Goal: Information Seeking & Learning: Understand process/instructions

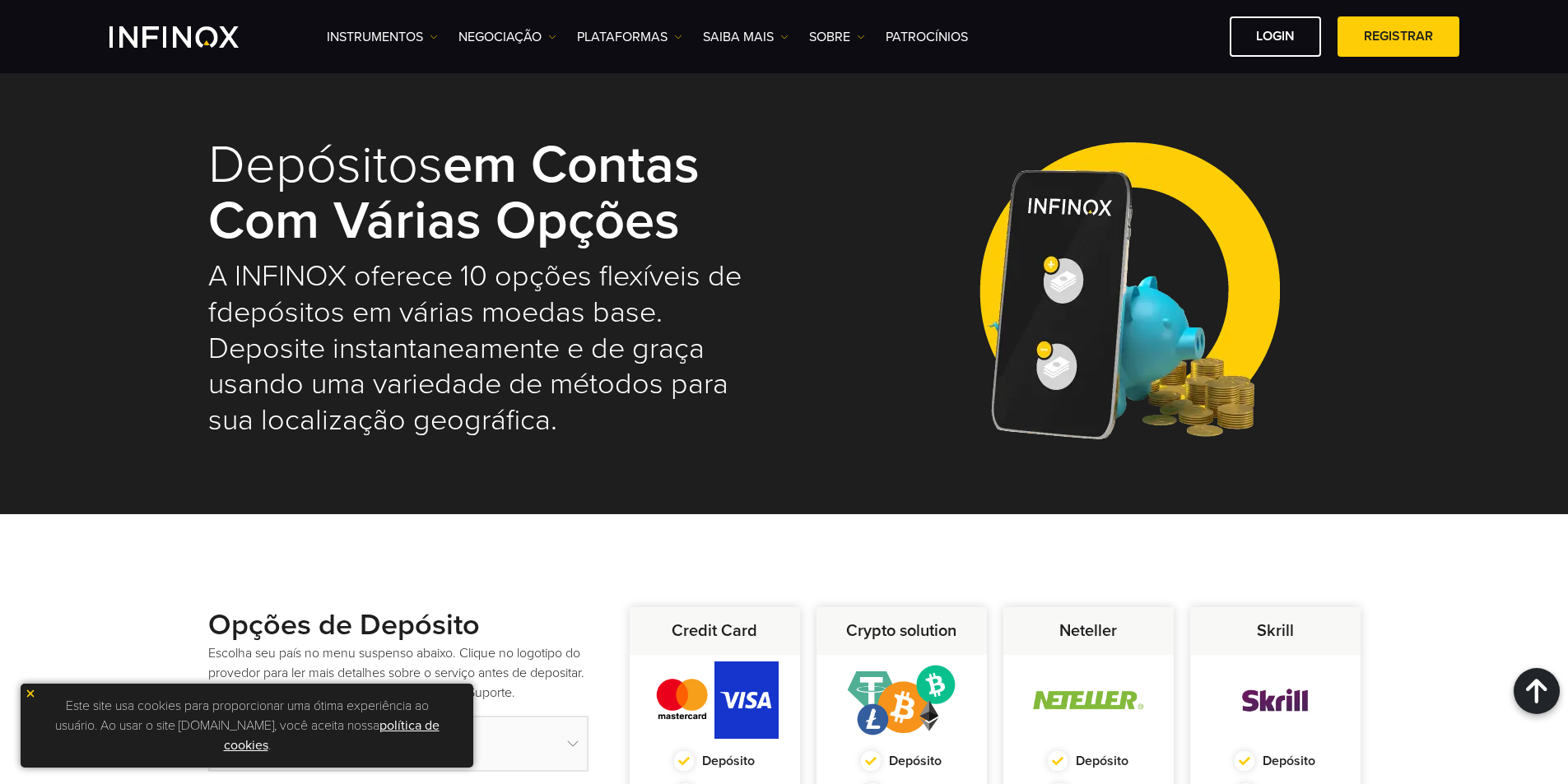
select select "***"
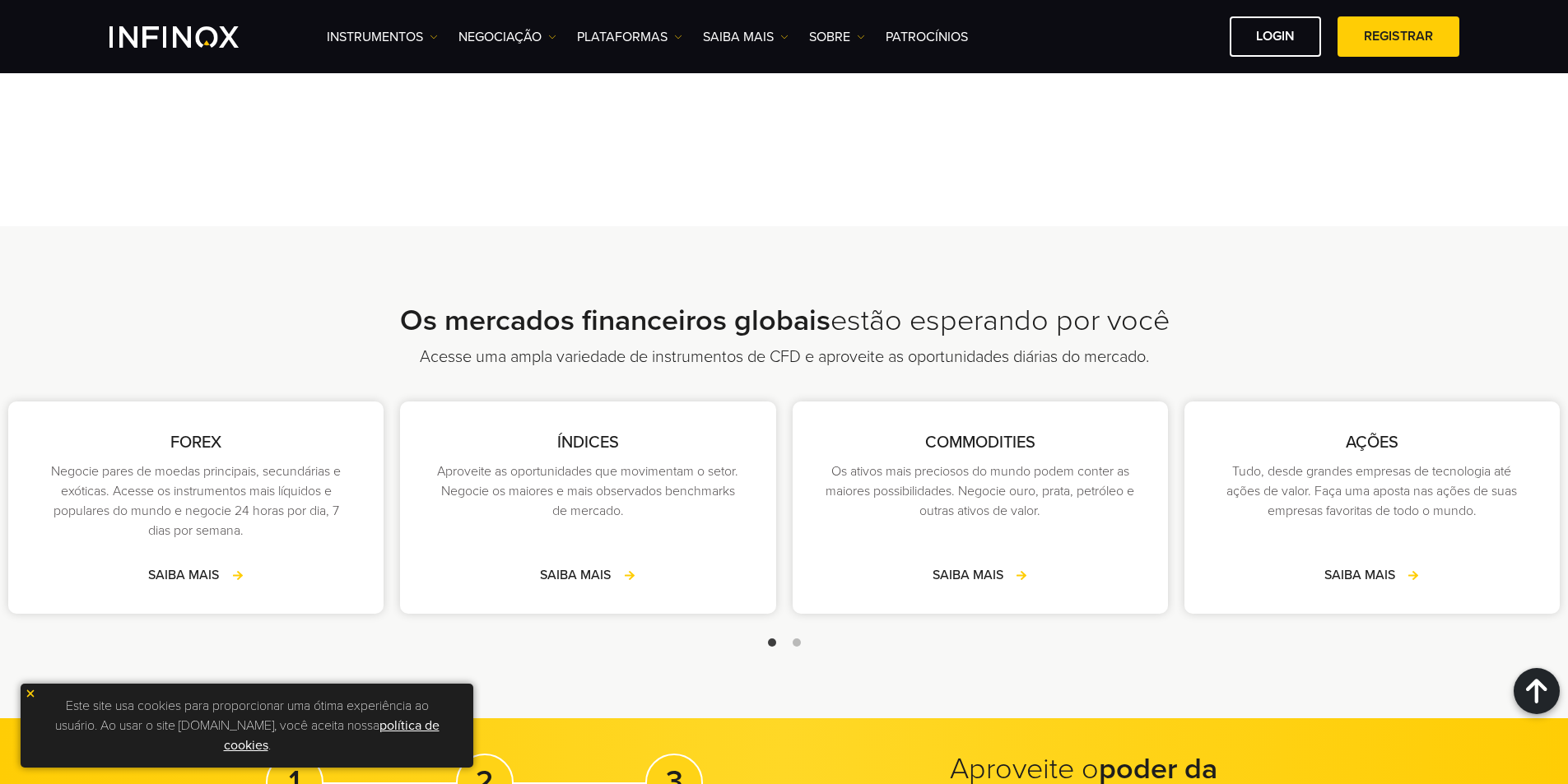
scroll to position [2222, 0]
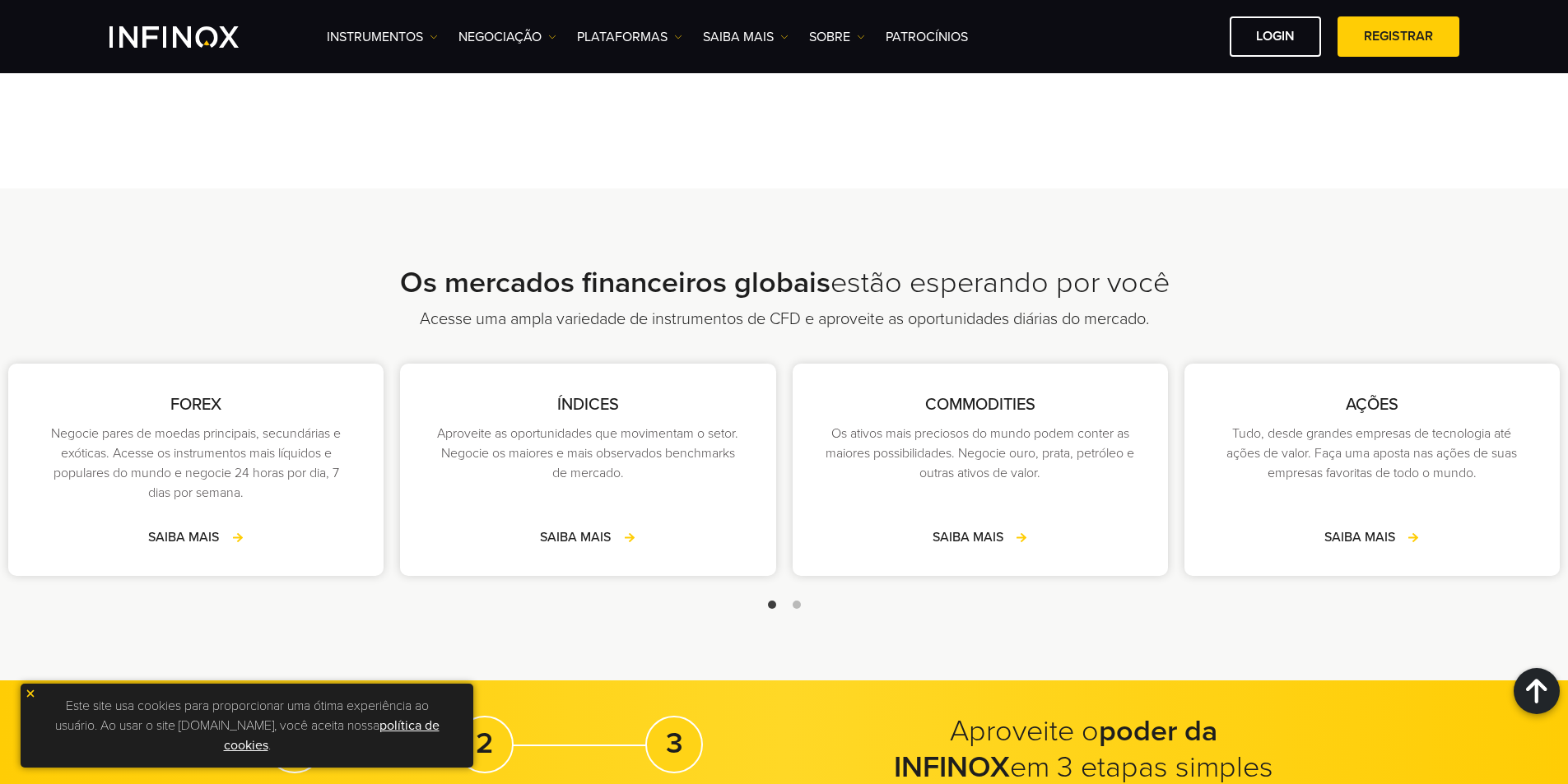
click at [795, 606] on span "Go to slide 2" at bounding box center [796, 605] width 8 height 8
click at [776, 605] on div at bounding box center [784, 605] width 1568 height 20
click at [775, 607] on span "Go to slide 1" at bounding box center [771, 605] width 8 height 8
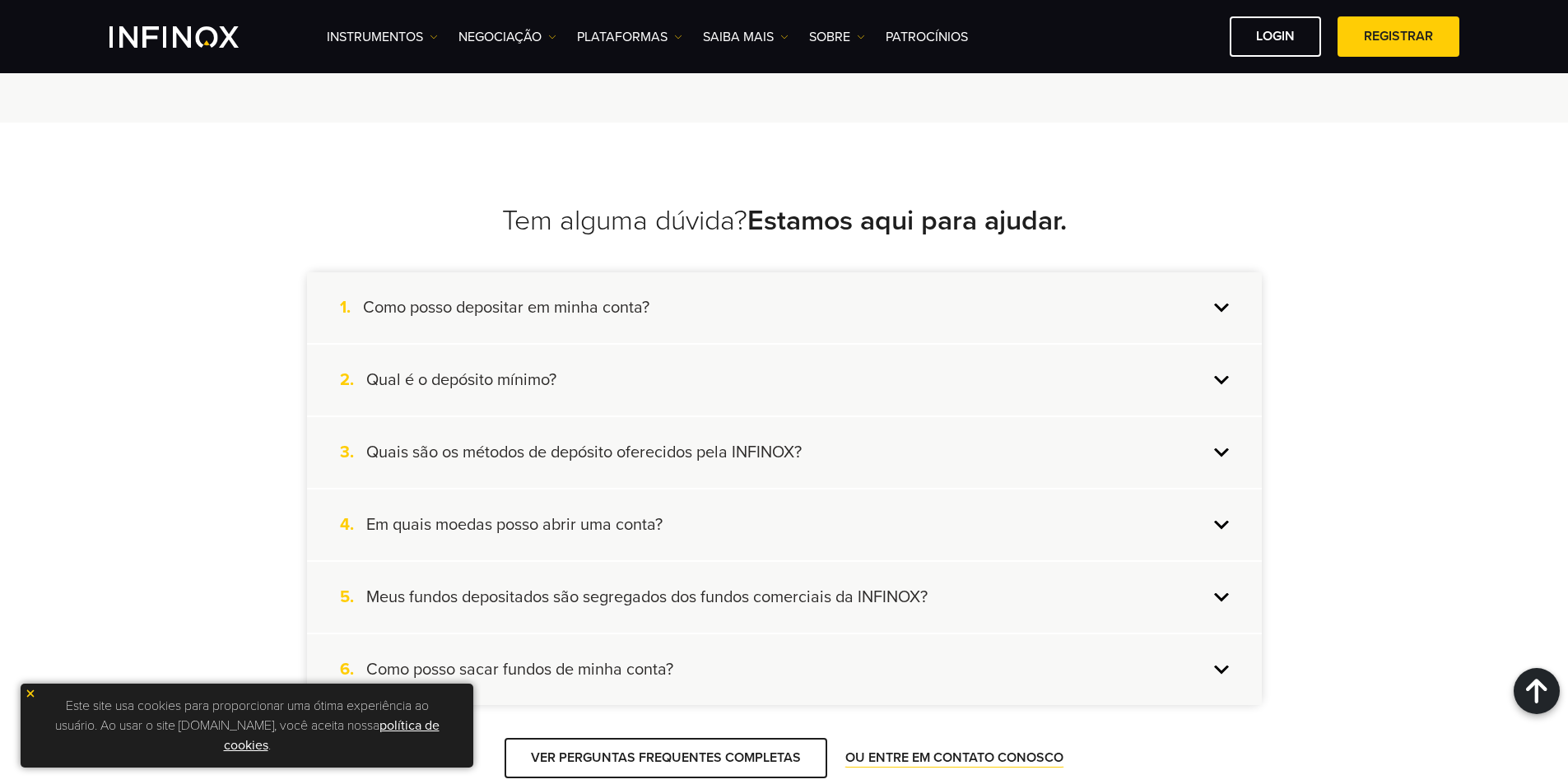
scroll to position [3620, 0]
click at [741, 313] on div "1. Como posso depositar em minha conta?" at bounding box center [784, 306] width 954 height 71
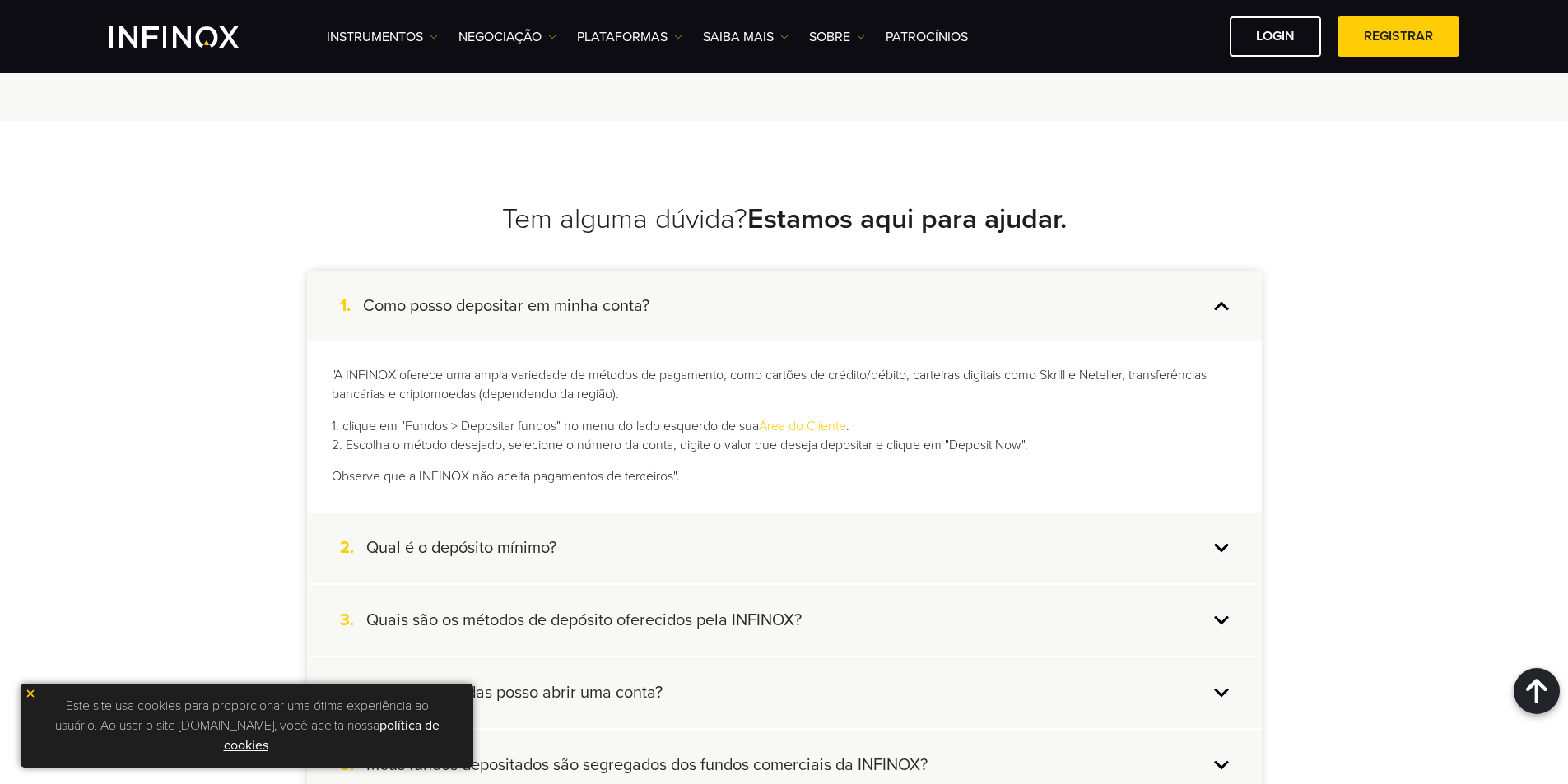
click at [741, 313] on div "1. Como posso depositar em minha conta?" at bounding box center [784, 306] width 954 height 71
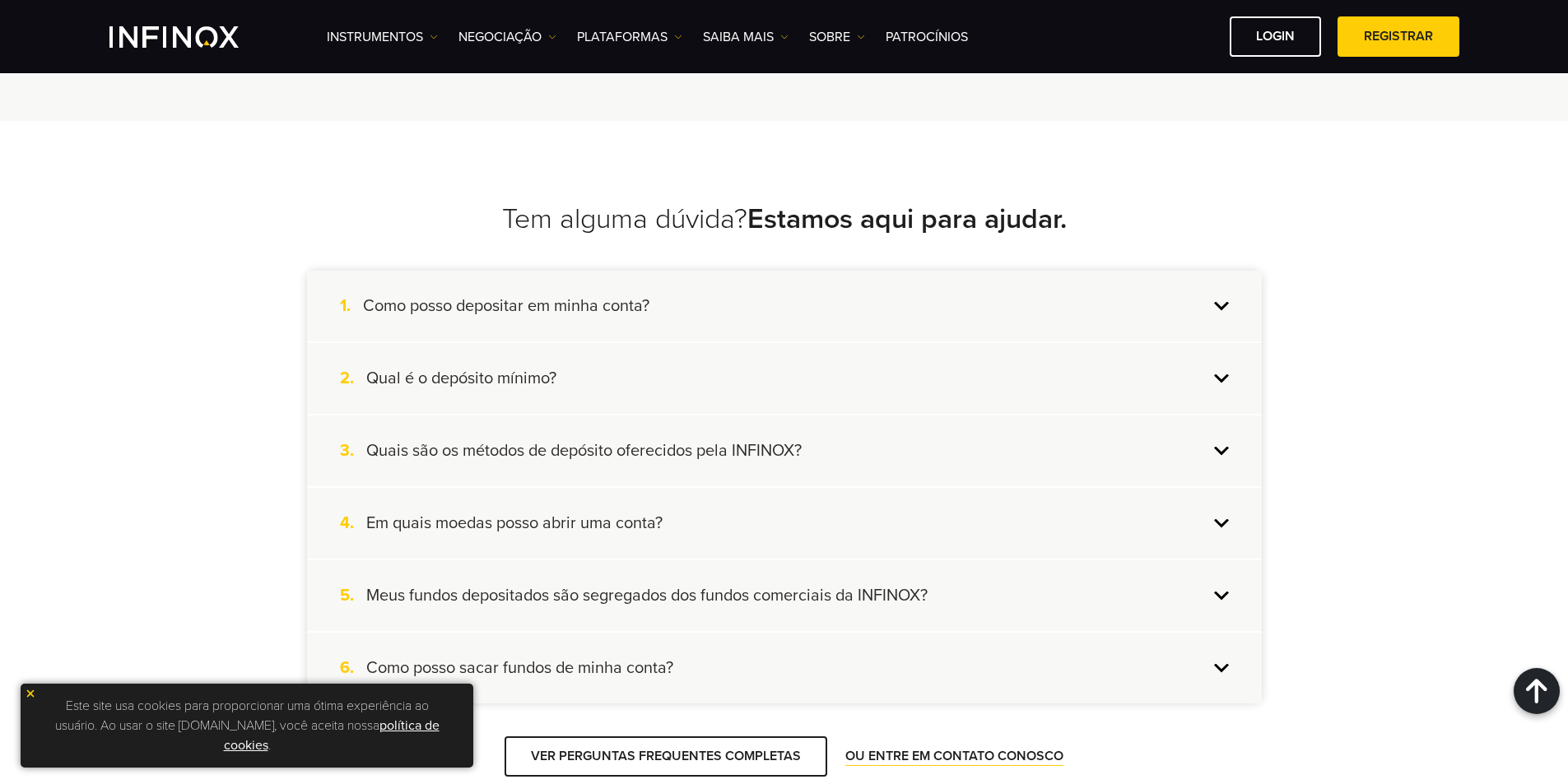
click at [660, 401] on div "2. Qual é o depósito mínimo?" at bounding box center [784, 378] width 954 height 71
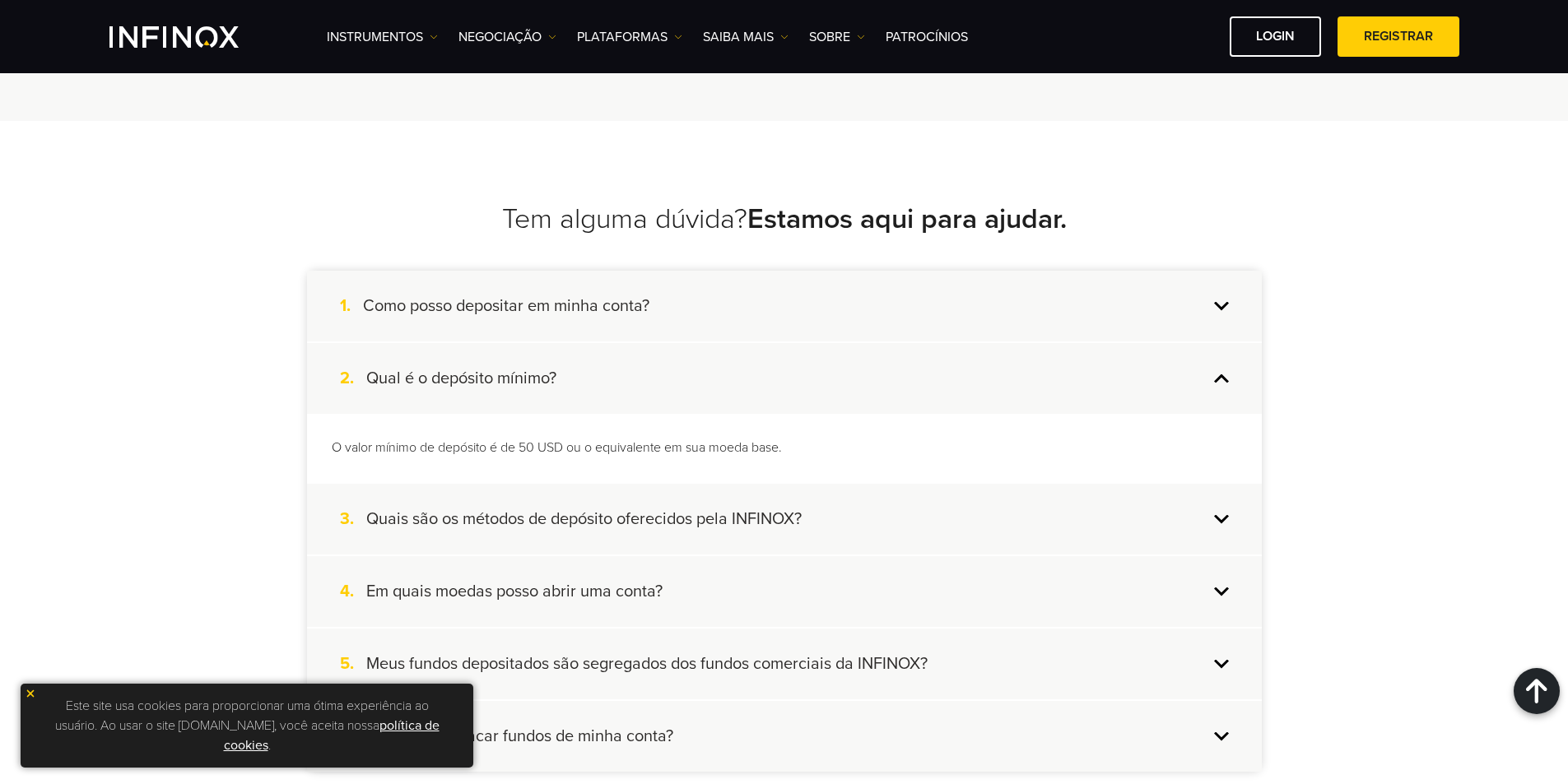
click at [662, 398] on div "2. Qual é o depósito mínimo?" at bounding box center [784, 378] width 954 height 71
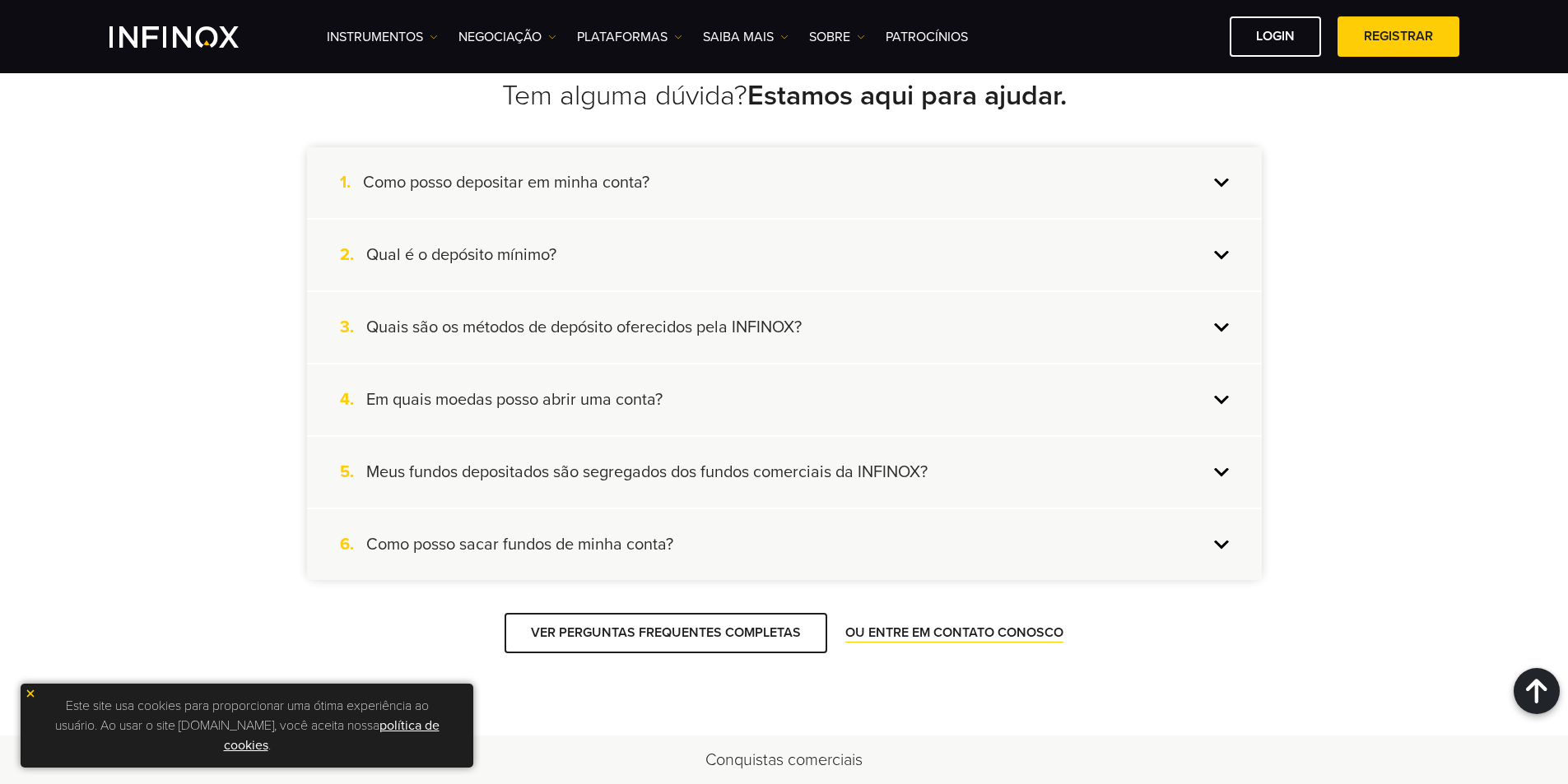
scroll to position [3785, 0]
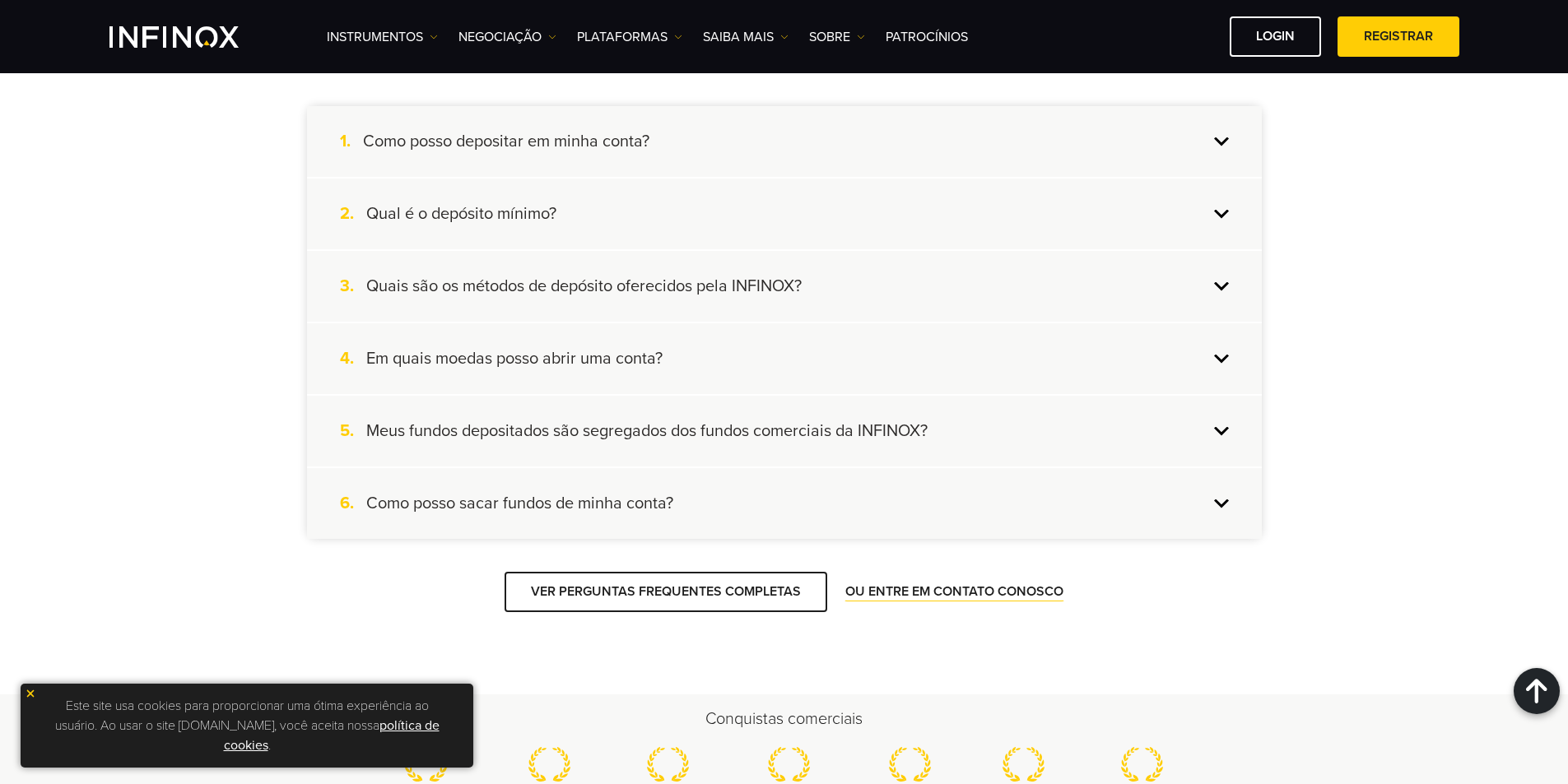
click at [533, 368] on h4 "Em quais moedas posso abrir uma conta?" at bounding box center [513, 359] width 296 height 22
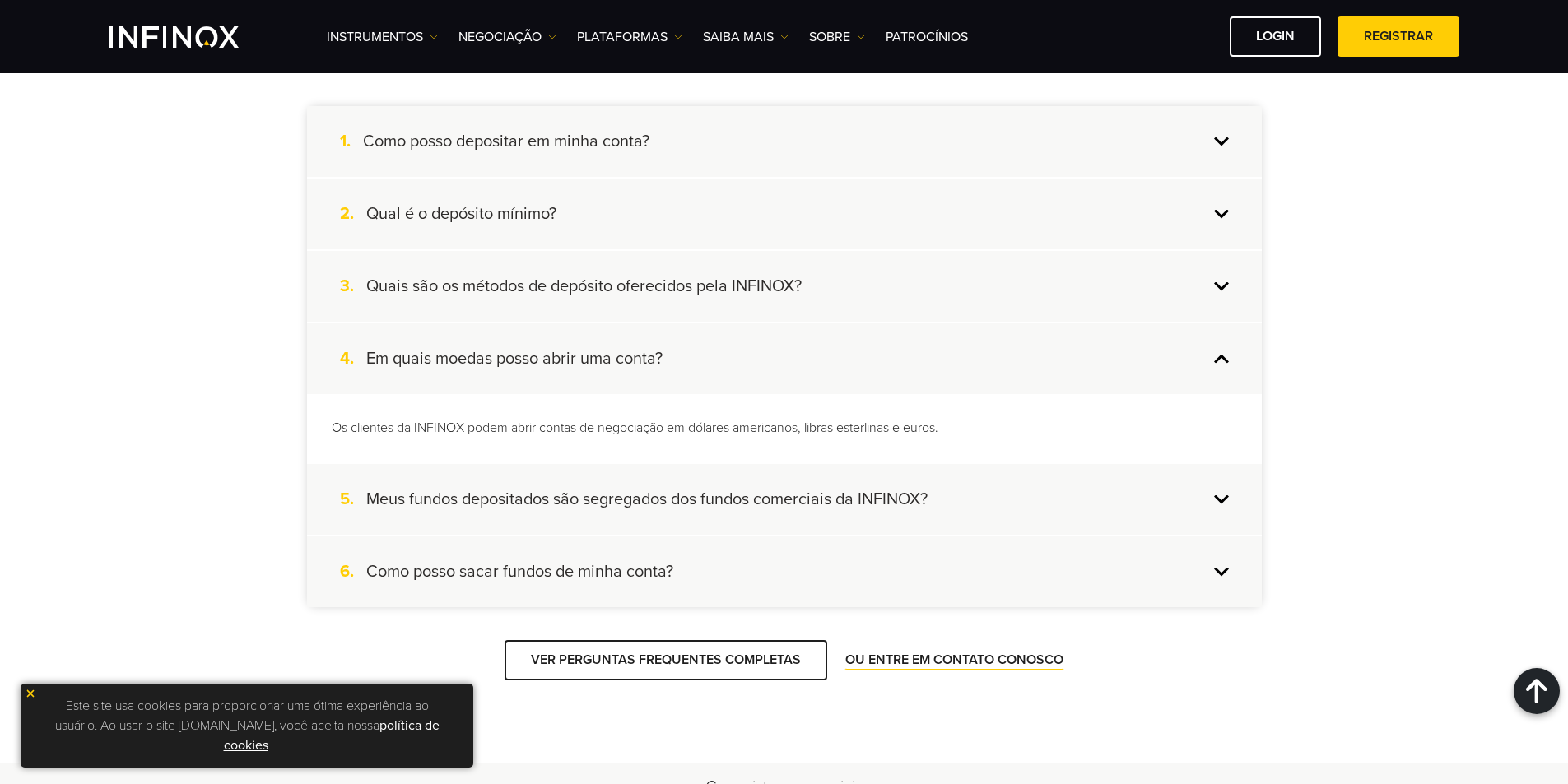
click at [533, 368] on h4 "Em quais moedas posso abrir uma conta?" at bounding box center [513, 359] width 296 height 22
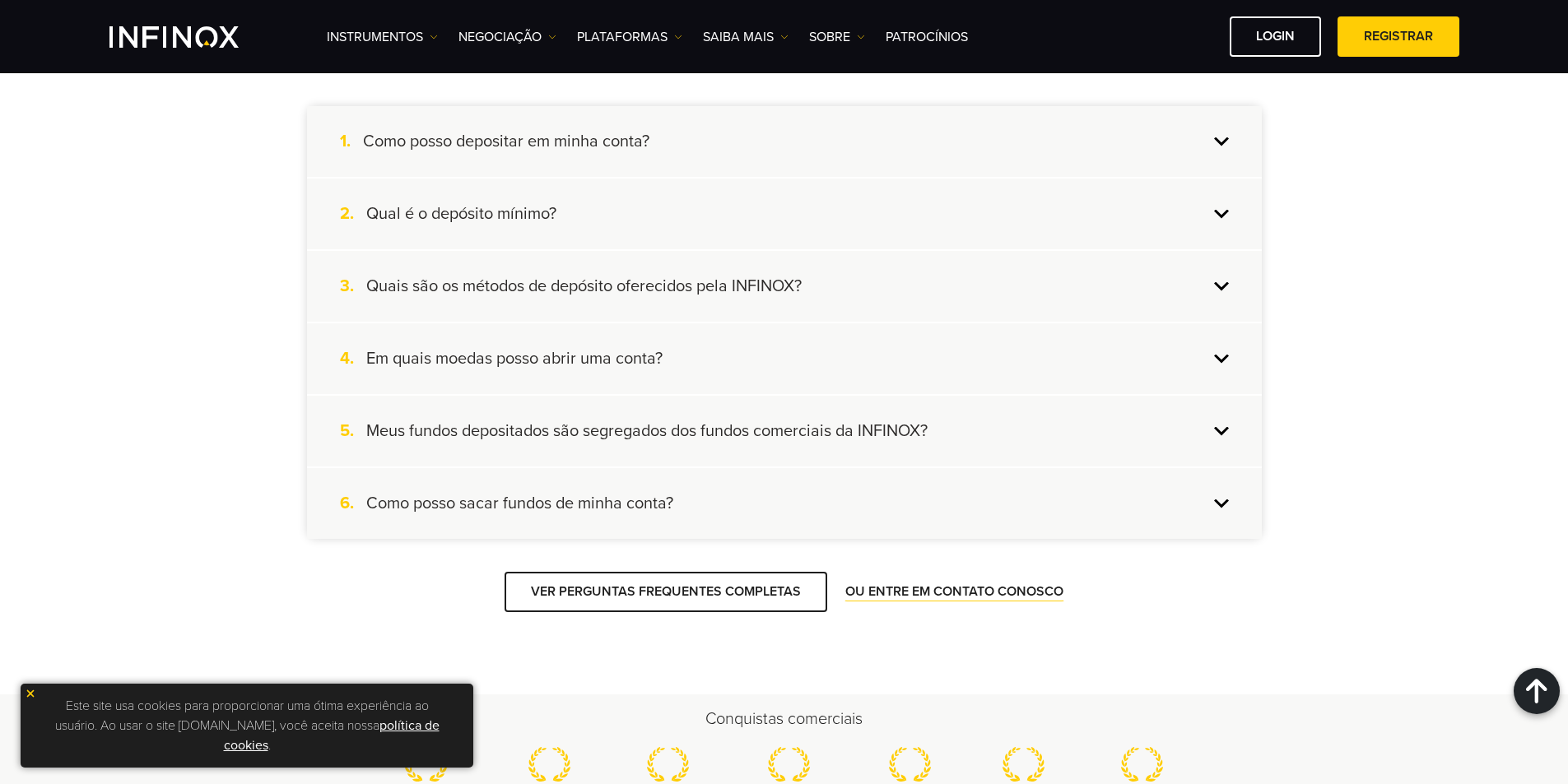
click at [561, 504] on h4 "Como posso sacar fundos de minha conta?" at bounding box center [519, 503] width 307 height 22
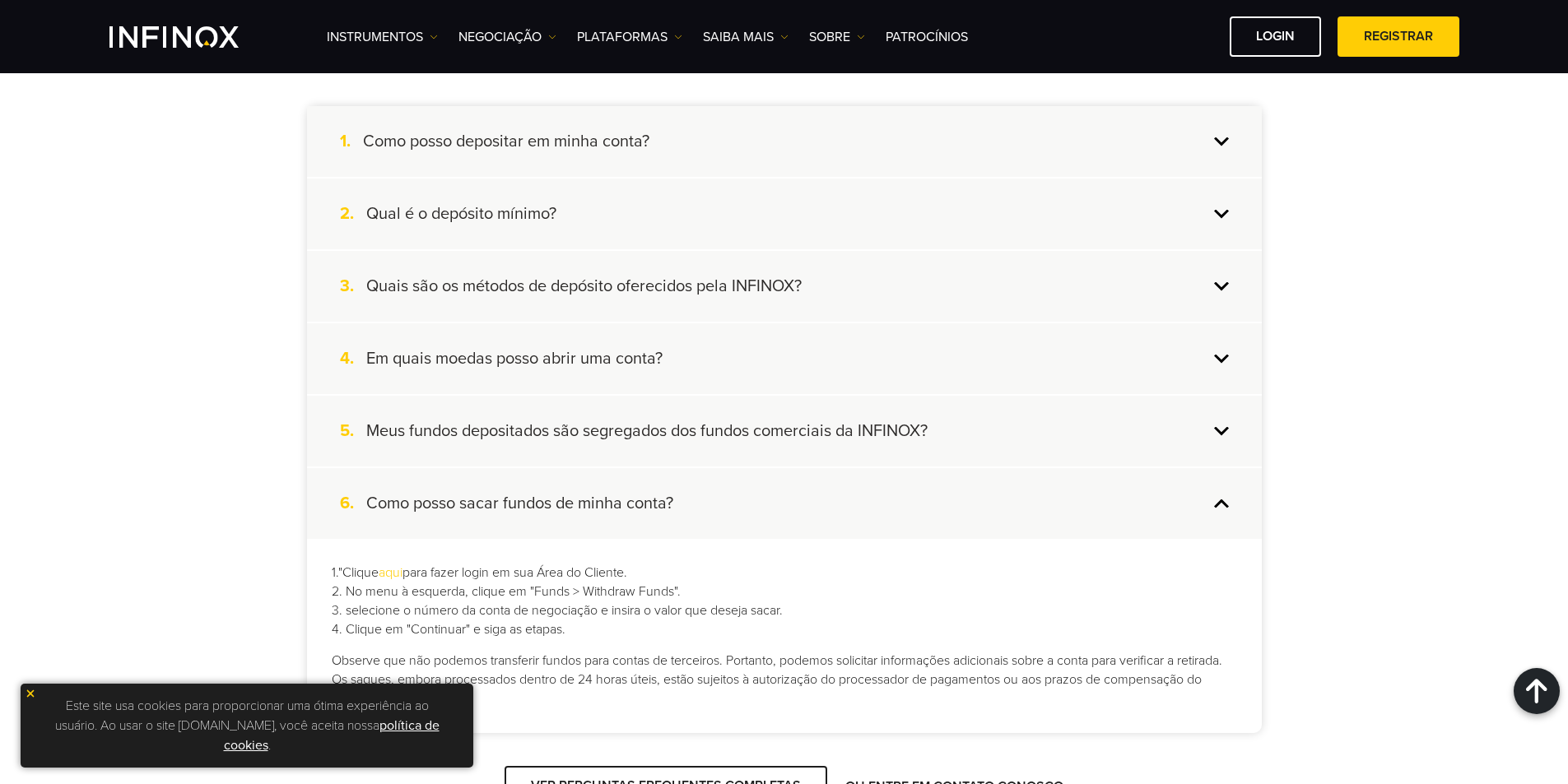
click at [561, 504] on h4 "Como posso sacar fundos de minha conta?" at bounding box center [519, 503] width 307 height 22
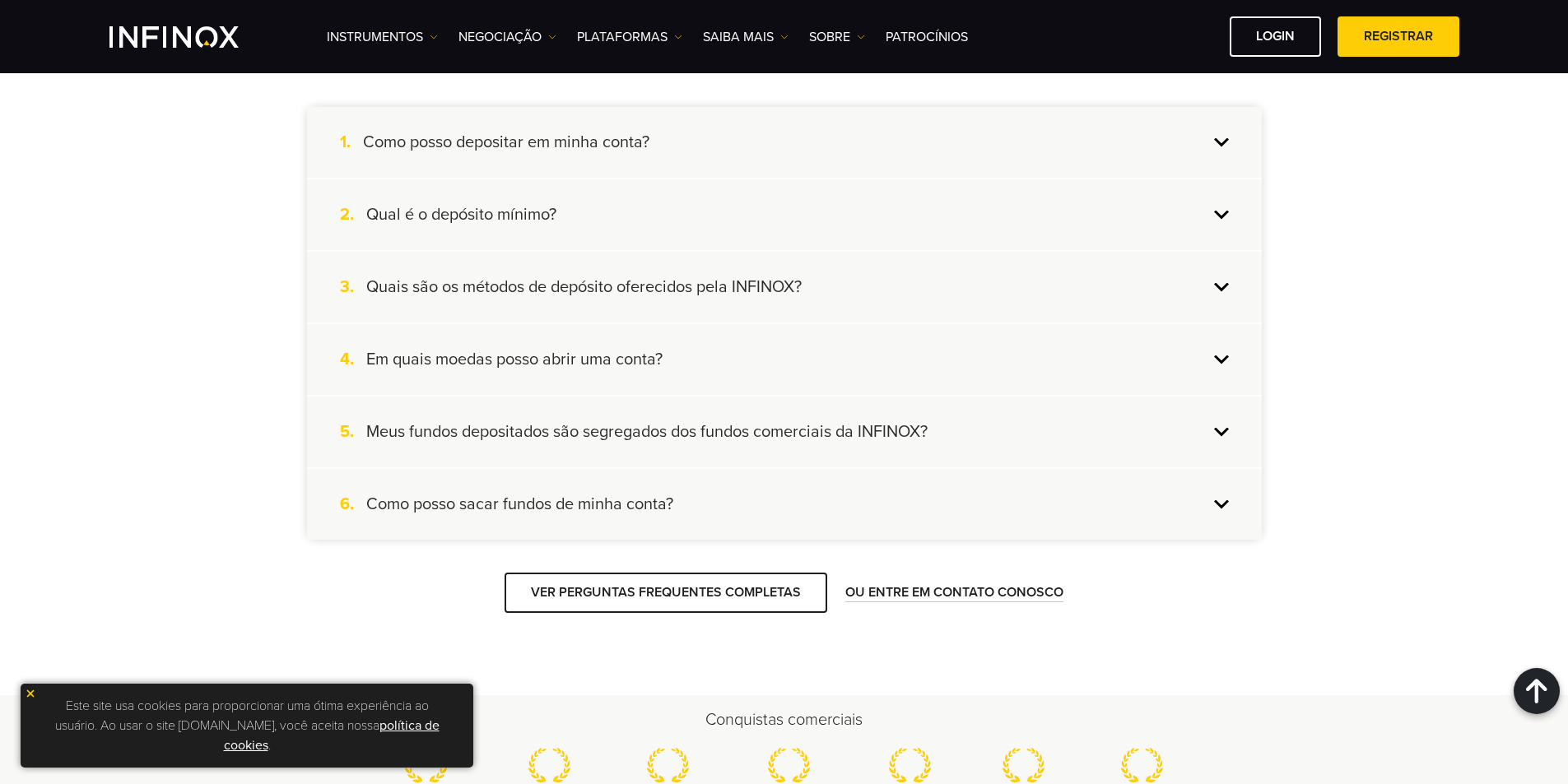
scroll to position [3456, 0]
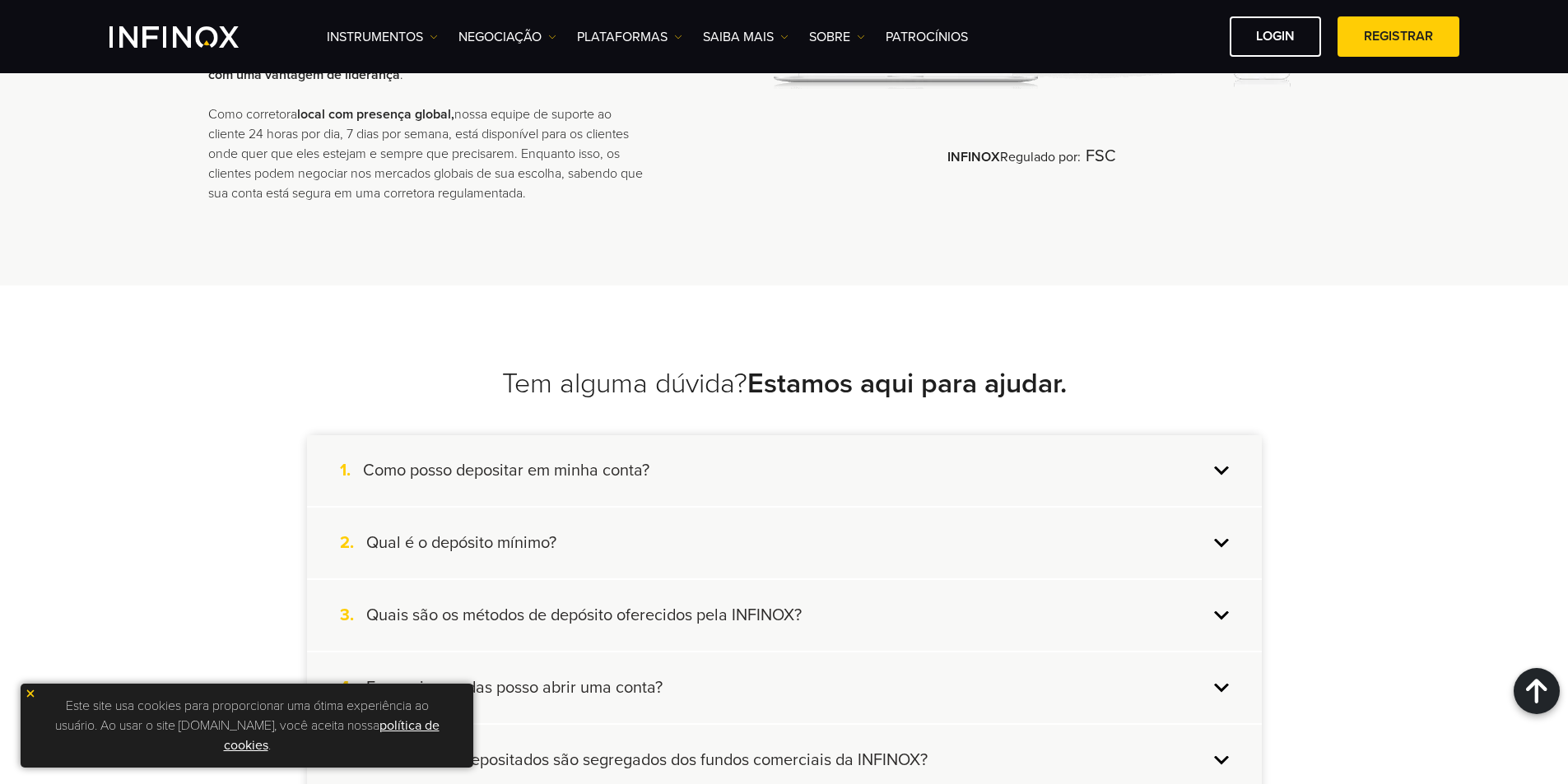
click at [631, 474] on h4 "Como posso depositar em minha conta?" at bounding box center [506, 471] width 286 height 22
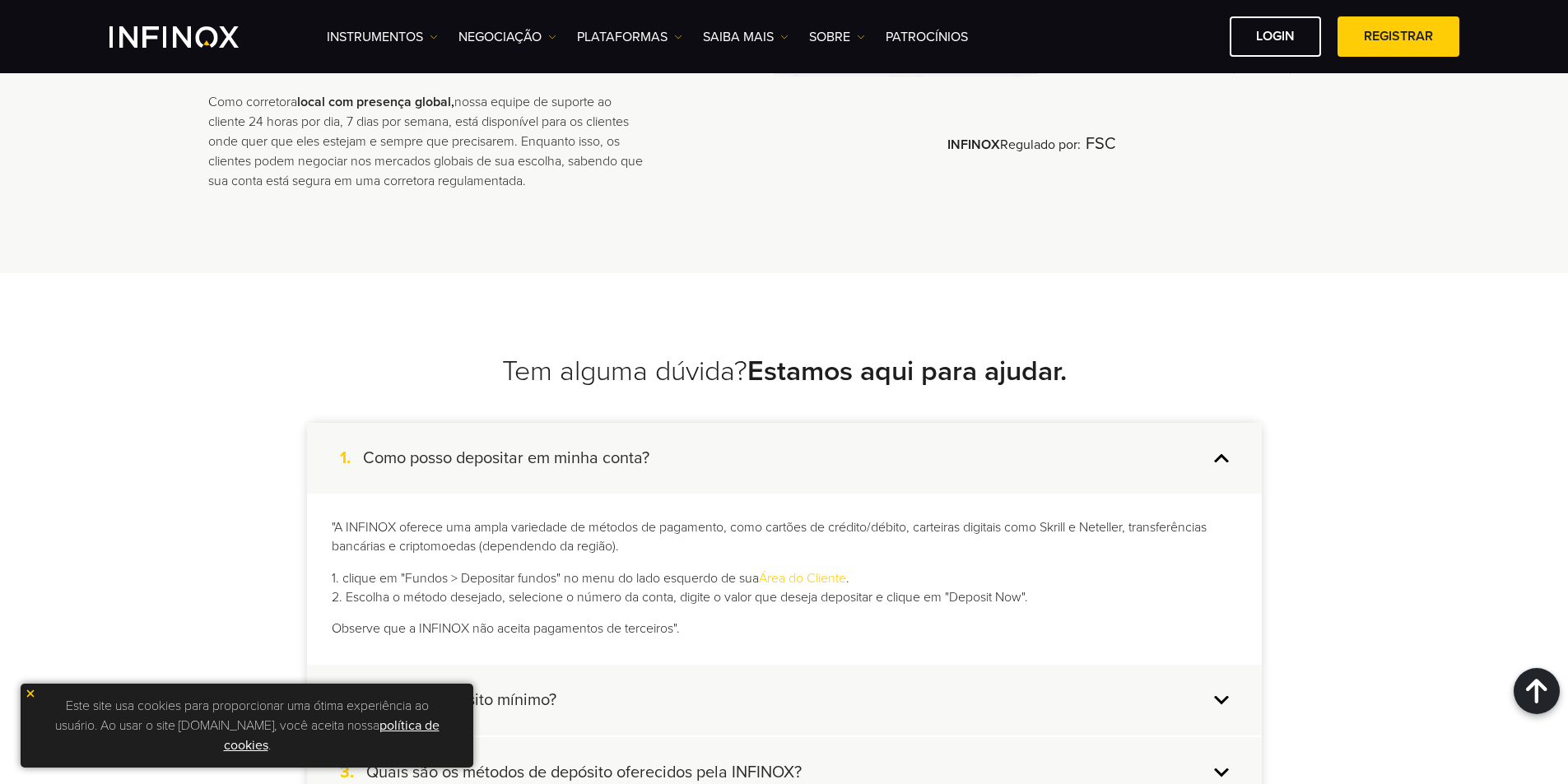
scroll to position [3538, 0]
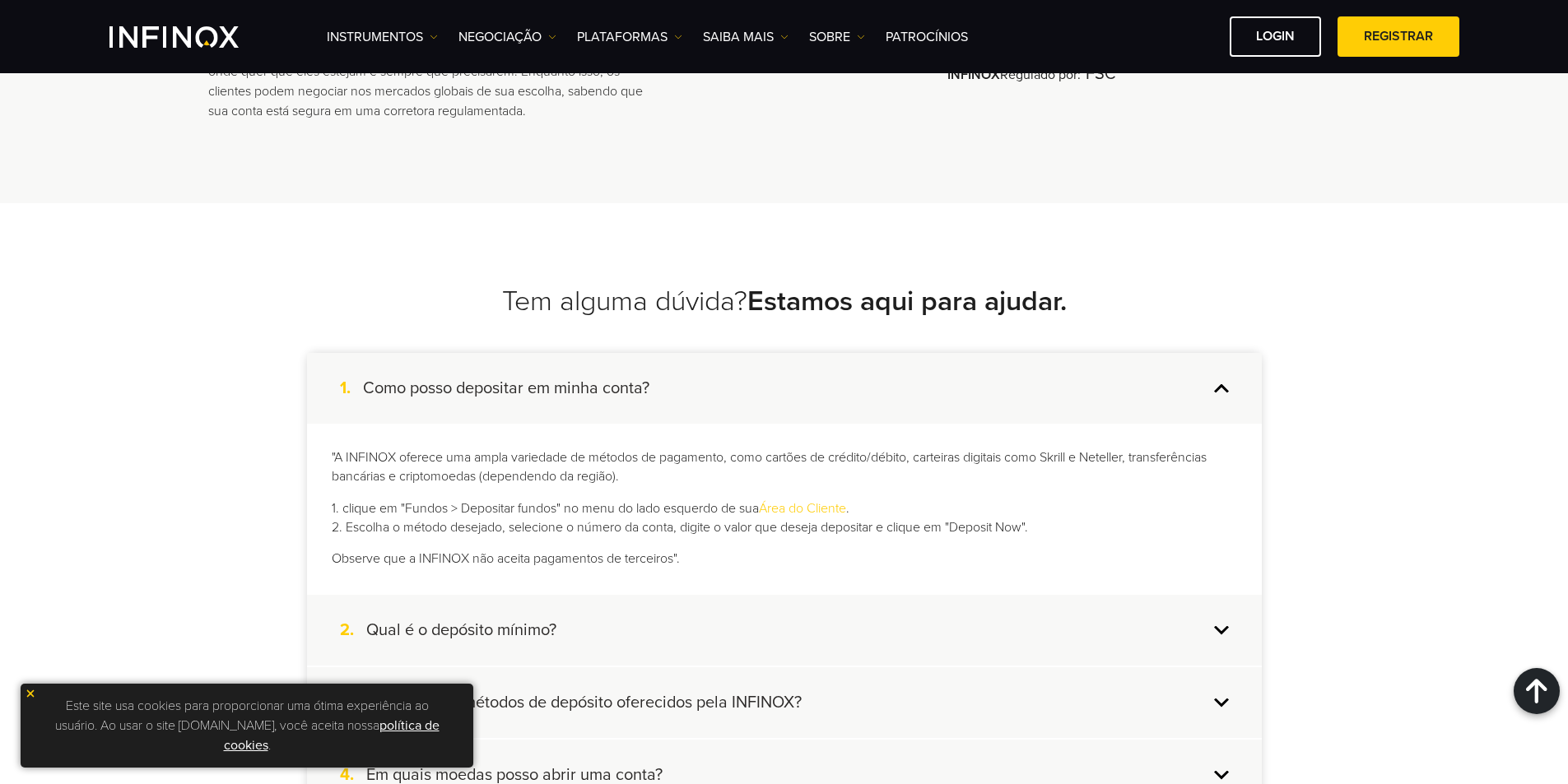
click at [809, 511] on link "Área do Cliente" at bounding box center [802, 509] width 87 height 16
